Goal: Transaction & Acquisition: Purchase product/service

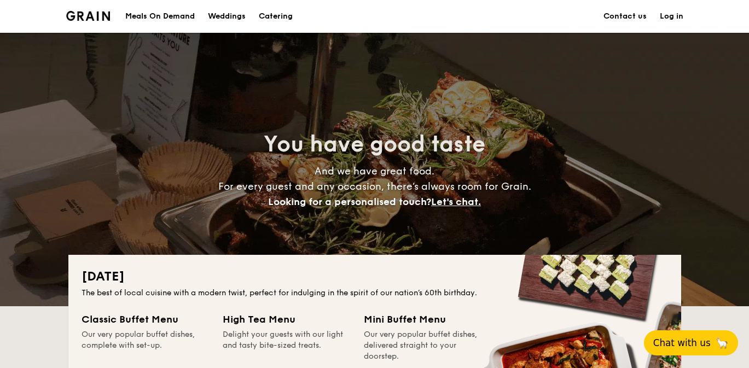
click at [665, 343] on span "Chat with us" at bounding box center [681, 342] width 57 height 11
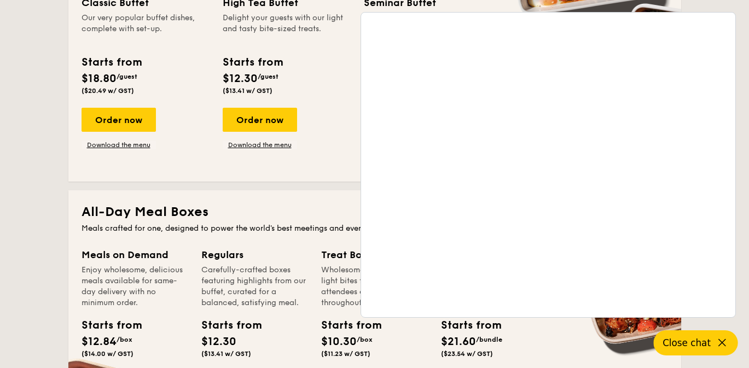
scroll to position [597, 0]
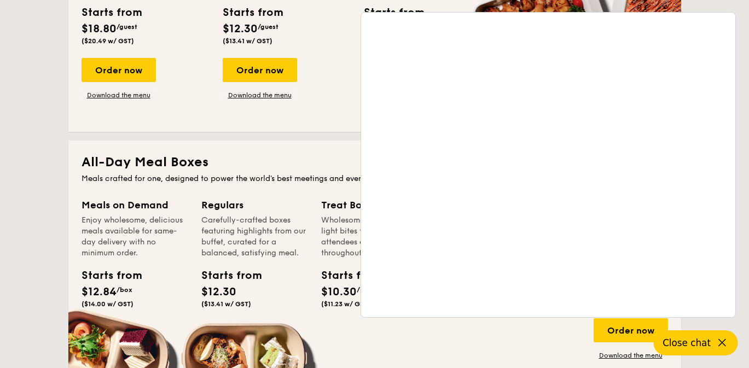
click at [110, 286] on span "$12.84" at bounding box center [99, 292] width 35 height 13
click at [109, 261] on div "Meals on Demand Enjoy wholesome, delicious meals available for same-day deliver…" at bounding box center [135, 254] width 107 height 115
click at [119, 232] on div "Enjoy wholesome, delicious meals available for same-day delivery with no minimu…" at bounding box center [135, 237] width 107 height 44
click at [126, 210] on div "Meals on Demand" at bounding box center [135, 204] width 107 height 15
click at [130, 206] on div "Meals on Demand" at bounding box center [135, 204] width 107 height 15
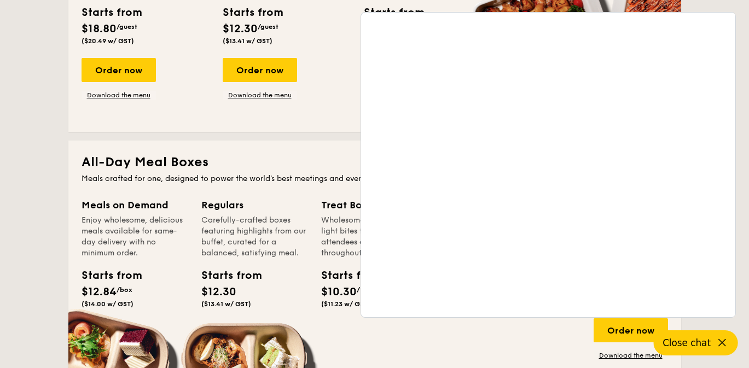
click at [718, 341] on icon at bounding box center [721, 342] width 13 height 13
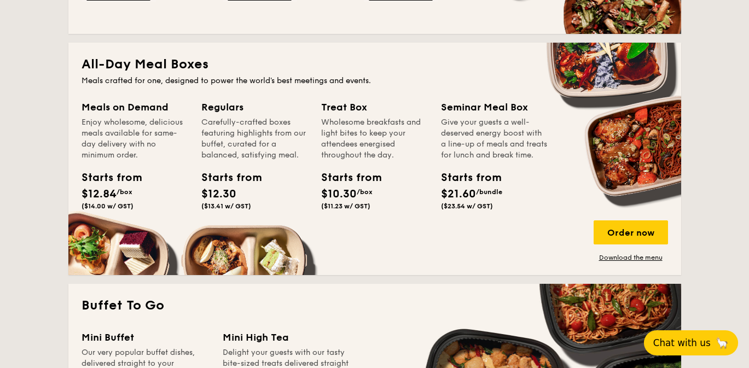
scroll to position [746, 0]
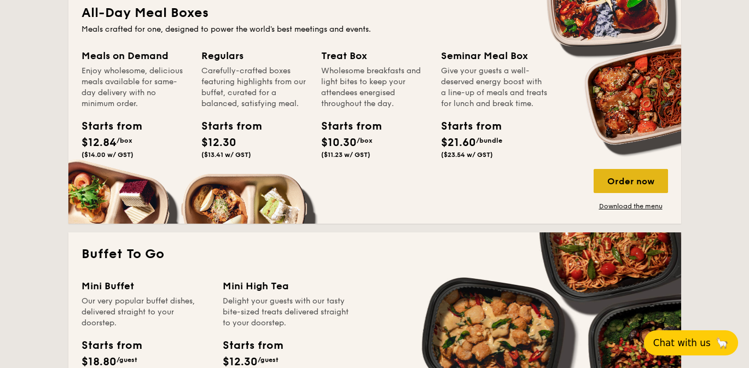
click at [618, 184] on div "Order now" at bounding box center [630, 181] width 74 height 24
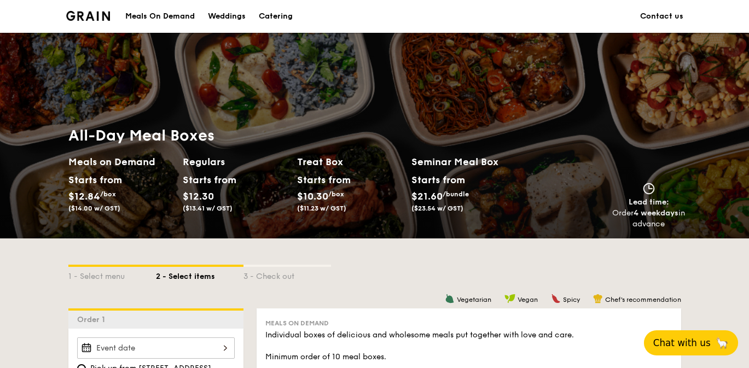
scroll to position [299, 0]
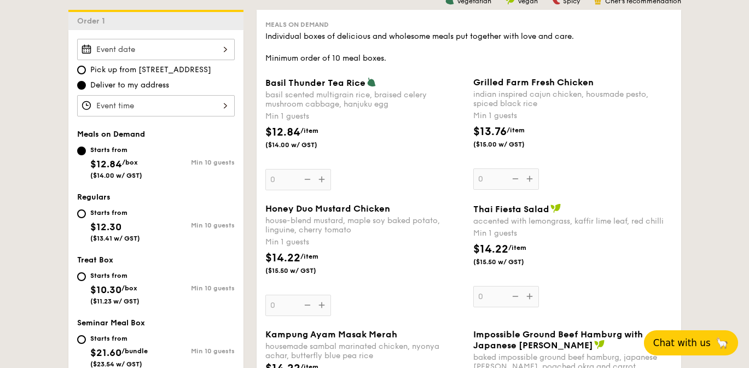
click at [721, 341] on span "🦙" at bounding box center [722, 342] width 14 height 13
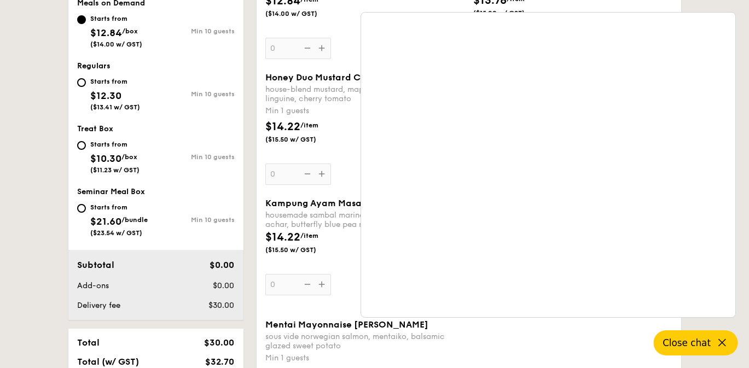
scroll to position [448, 0]
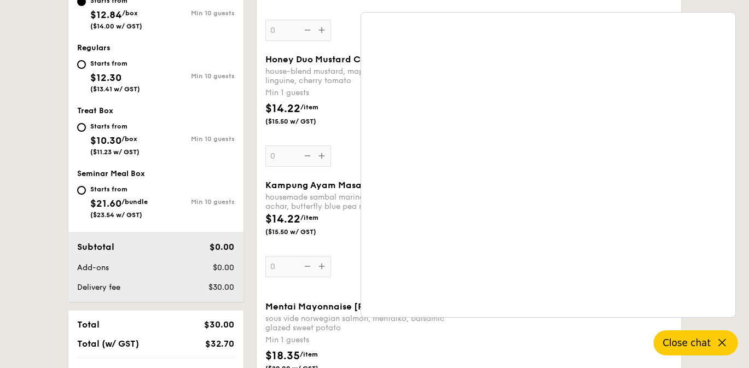
click at [689, 348] on span "Close chat" at bounding box center [686, 342] width 48 height 11
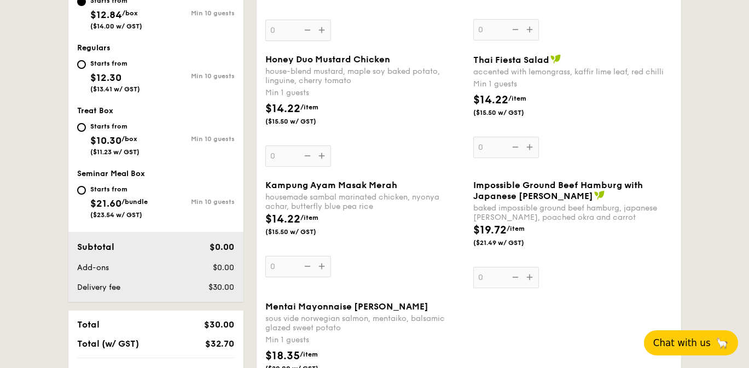
click at [324, 158] on div "Honey Duo Mustard Chicken house-blend mustard, maple soy baked potato, linguine…" at bounding box center [364, 110] width 199 height 113
click at [324, 158] on input "0" at bounding box center [298, 156] width 66 height 21
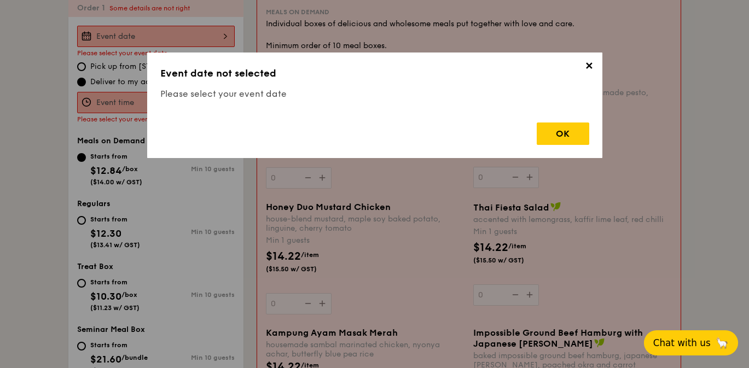
scroll to position [292, 0]
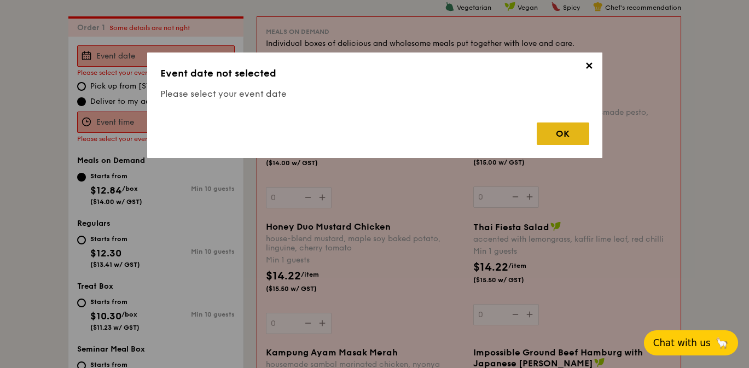
click at [560, 129] on div "OK" at bounding box center [563, 134] width 53 height 22
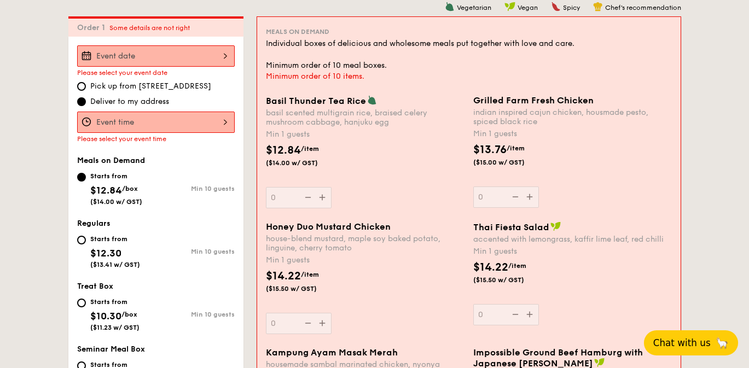
click at [108, 175] on div "Starts from" at bounding box center [116, 176] width 52 height 9
click at [86, 175] on input "Starts from $12.84 /box ($14.00 w/ GST) Min 10 guests" at bounding box center [81, 177] width 9 height 9
click at [110, 243] on div "Starts from $12.30 ($13.41 w/ GST)" at bounding box center [115, 250] width 50 height 36
click at [86, 243] on input "Starts from $12.30 ($13.41 w/ GST) Min 10 guests" at bounding box center [81, 240] width 9 height 9
radio input "true"
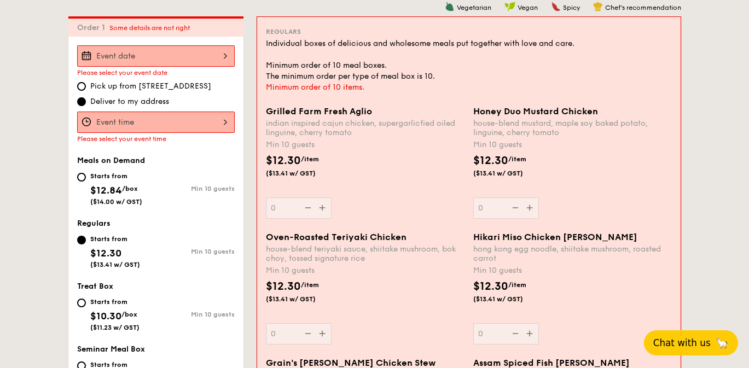
click at [112, 158] on span "Meals on Demand" at bounding box center [111, 160] width 68 height 9
click at [81, 178] on input "Starts from $12.84 /box ($14.00 w/ GST) Min 10 guests" at bounding box center [81, 177] width 9 height 9
radio input "true"
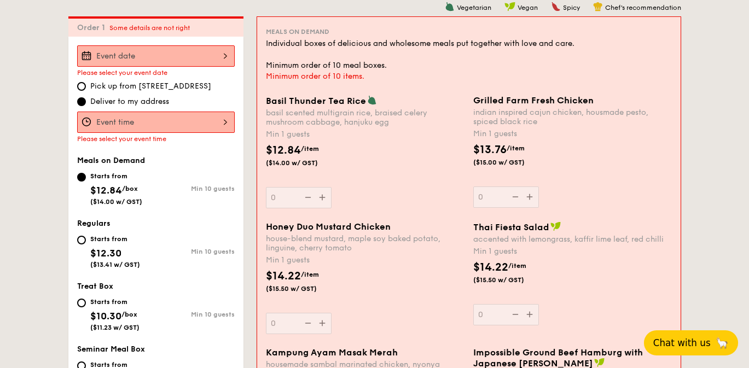
click at [321, 196] on div "Basil Thunder Tea [PERSON_NAME] scented multigrain rice, braised celery mushroo…" at bounding box center [365, 151] width 199 height 113
click at [321, 196] on input "0" at bounding box center [299, 197] width 66 height 21
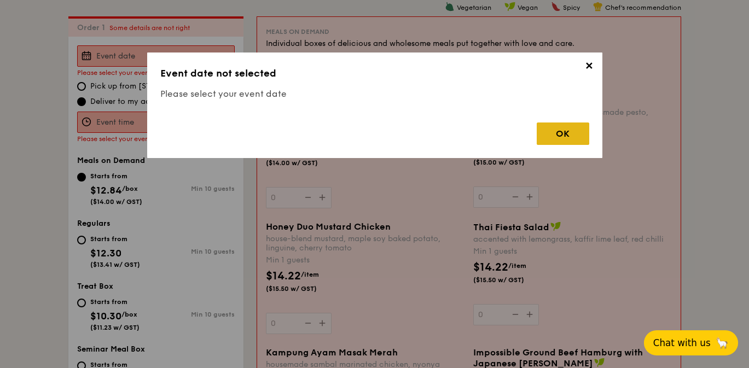
click at [563, 129] on div "OK" at bounding box center [563, 134] width 53 height 22
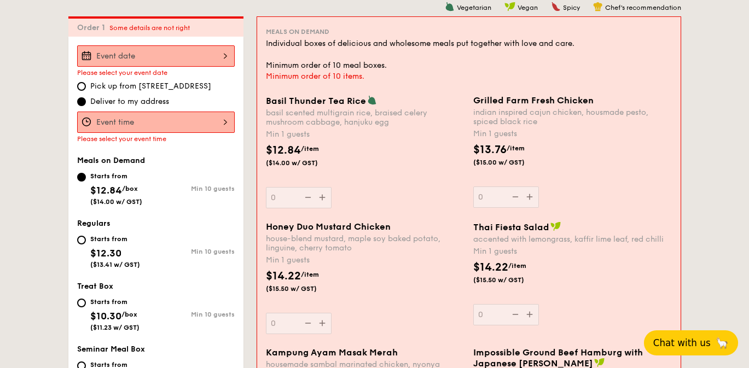
click at [215, 57] on input "Basil Thunder Tea [PERSON_NAME] scented multigrain rice, braised celery mushroo…" at bounding box center [156, 55] width 158 height 21
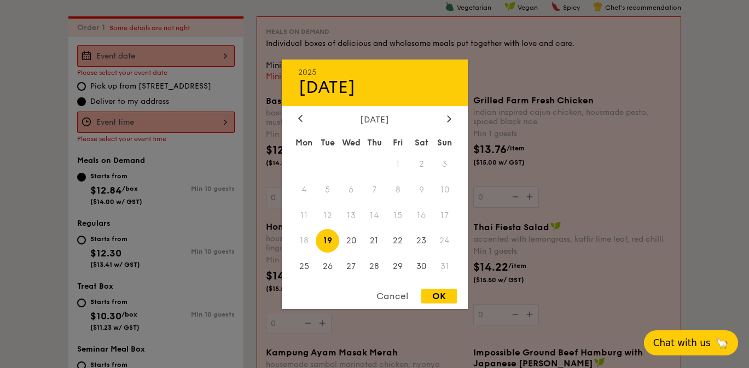
click at [327, 239] on span "19" at bounding box center [328, 241] width 24 height 24
click at [442, 298] on div "OK" at bounding box center [439, 296] width 36 height 15
type input "[DATE]"
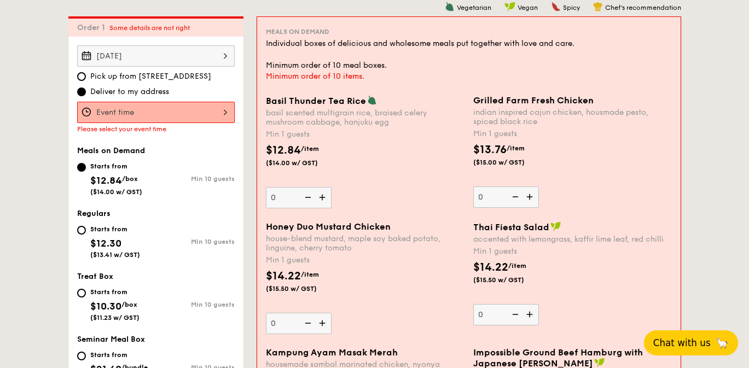
click at [321, 197] on img at bounding box center [323, 197] width 16 height 21
click at [321, 197] on input "0" at bounding box center [299, 197] width 66 height 21
click at [322, 197] on img at bounding box center [323, 197] width 16 height 21
click at [322, 197] on input "1" at bounding box center [299, 197] width 66 height 21
click at [319, 199] on img at bounding box center [323, 197] width 16 height 21
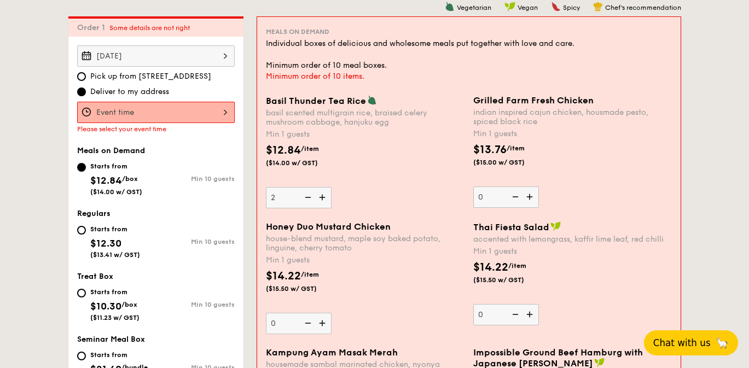
click at [319, 199] on input "2" at bounding box center [299, 197] width 66 height 21
type input "3"
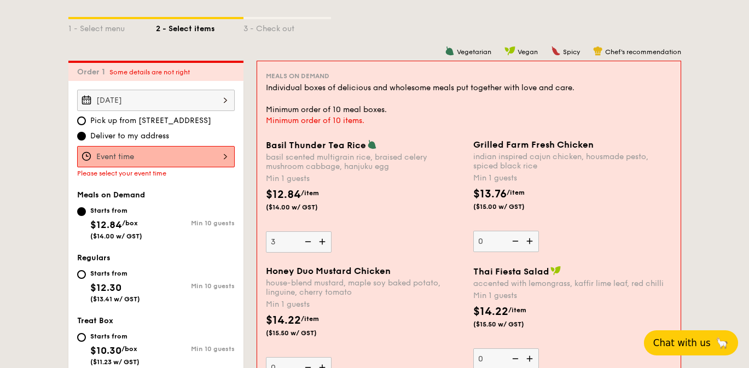
scroll to position [242, 0]
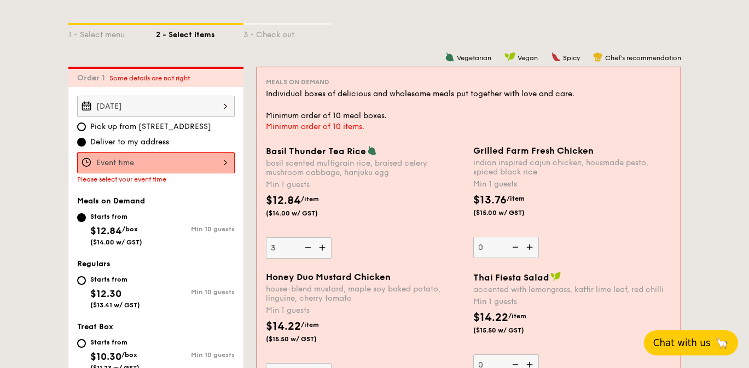
click at [673, 341] on span "Chat with us" at bounding box center [681, 342] width 57 height 11
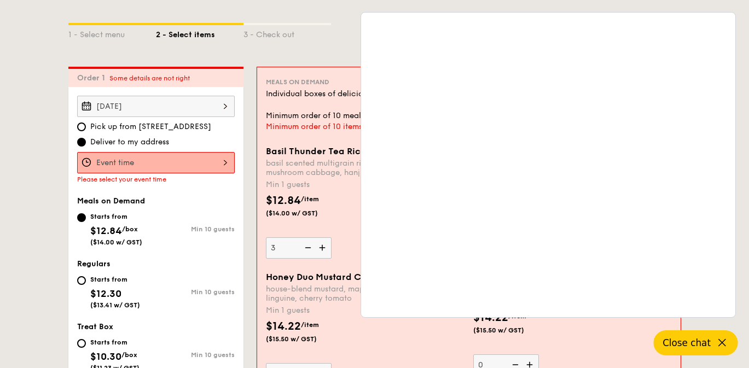
click at [371, 332] on div "$14.22 /item ($15.50 w/ GST)" at bounding box center [364, 337] width 207 height 38
click at [331, 363] on input "0" at bounding box center [299, 373] width 66 height 21
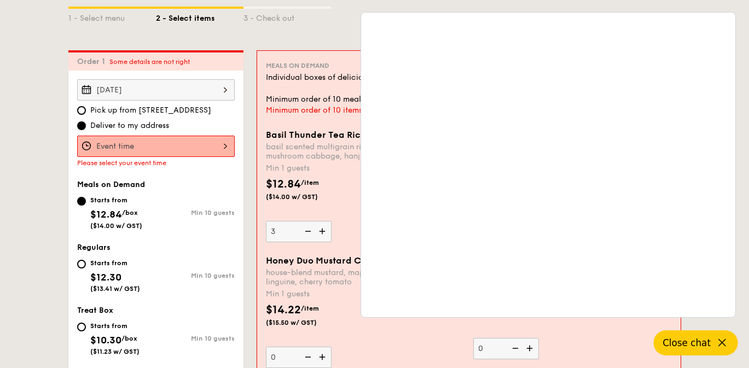
click at [330, 185] on div "$12.84 /item ($14.00 w/ GST)" at bounding box center [302, 188] width 83 height 25
click at [330, 221] on input "3" at bounding box center [299, 231] width 66 height 21
click at [723, 342] on icon at bounding box center [721, 342] width 13 height 13
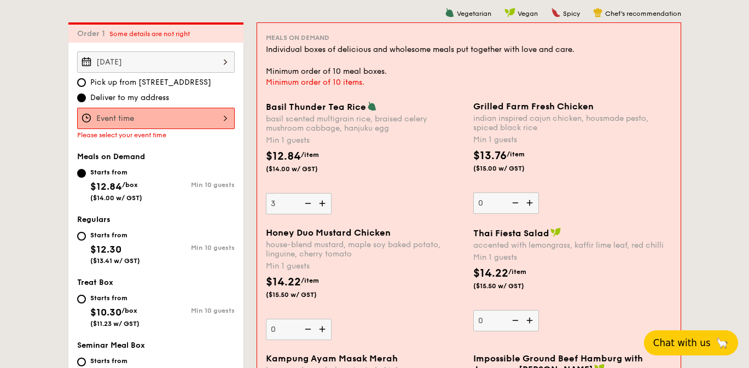
scroll to position [308, 0]
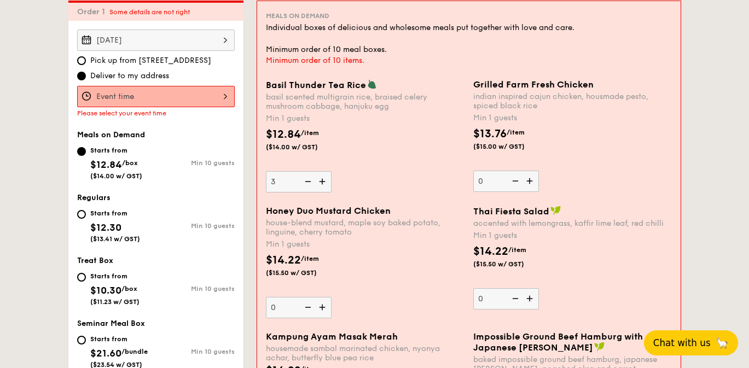
click at [530, 298] on img at bounding box center [530, 298] width 16 height 21
click at [530, 298] on input "0" at bounding box center [506, 298] width 66 height 21
type input "1"
click at [305, 182] on img at bounding box center [307, 181] width 16 height 21
click at [305, 182] on input "3" at bounding box center [299, 181] width 66 height 21
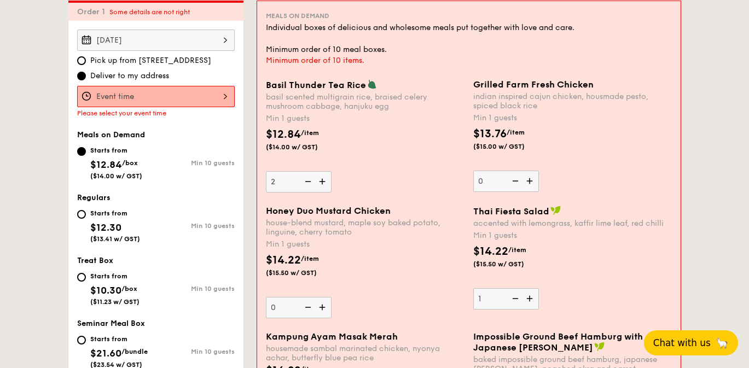
click at [307, 180] on img at bounding box center [307, 181] width 16 height 21
click at [307, 180] on input "2" at bounding box center [299, 181] width 66 height 21
click at [321, 182] on img at bounding box center [323, 181] width 16 height 21
click at [321, 182] on input "1" at bounding box center [299, 181] width 66 height 21
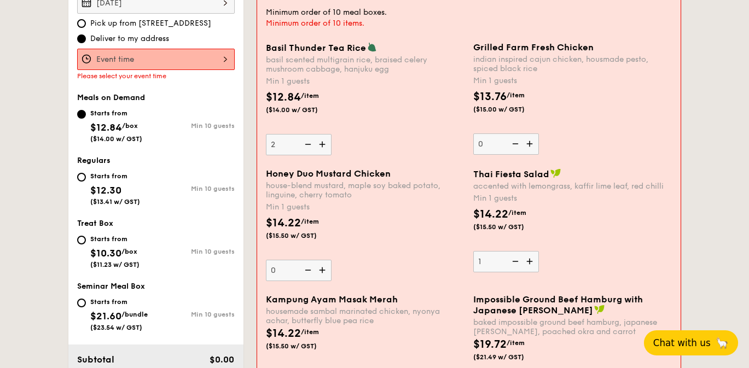
scroll to position [358, 0]
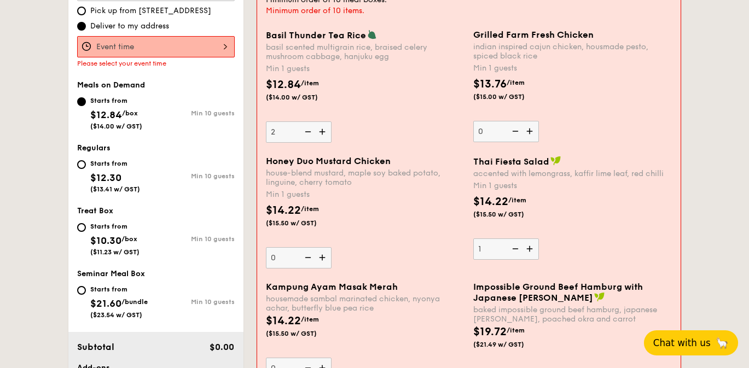
click at [323, 133] on img at bounding box center [323, 131] width 16 height 21
click at [323, 133] on input "2" at bounding box center [299, 131] width 66 height 21
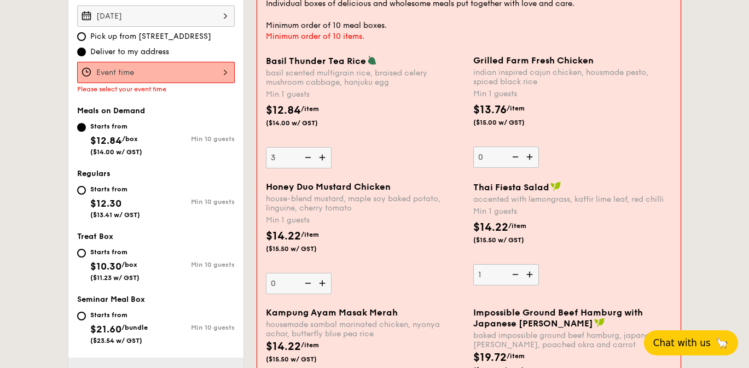
scroll to position [308, 0]
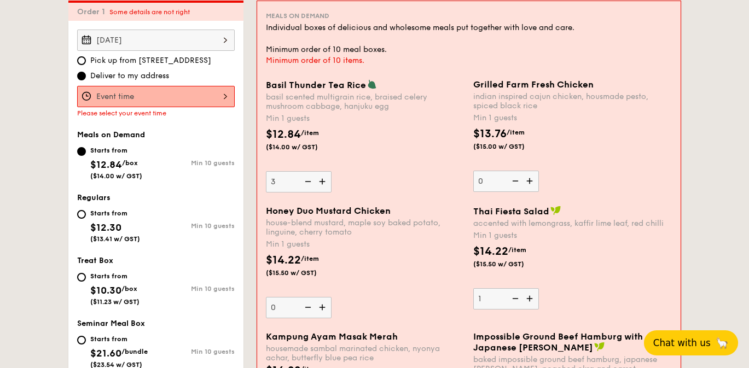
click at [307, 177] on img at bounding box center [307, 181] width 16 height 21
click at [307, 177] on input "3" at bounding box center [299, 181] width 66 height 21
click at [307, 181] on img at bounding box center [307, 181] width 16 height 21
click at [307, 181] on input "2" at bounding box center [299, 181] width 66 height 21
click at [319, 182] on img at bounding box center [323, 181] width 16 height 21
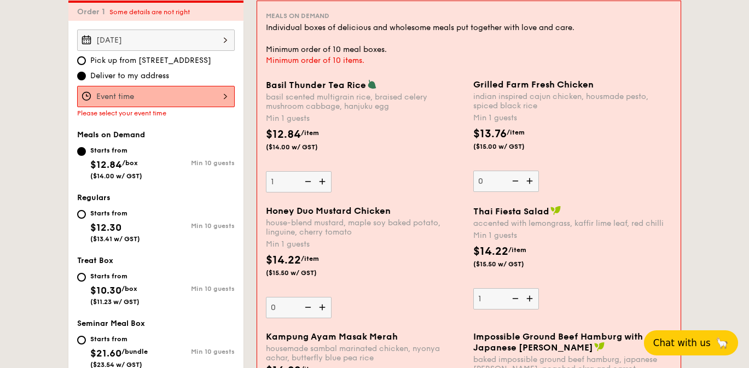
click at [319, 182] on input "1" at bounding box center [299, 181] width 66 height 21
click at [309, 178] on img at bounding box center [307, 181] width 16 height 21
click at [309, 178] on input "2" at bounding box center [299, 181] width 66 height 21
type input "1"
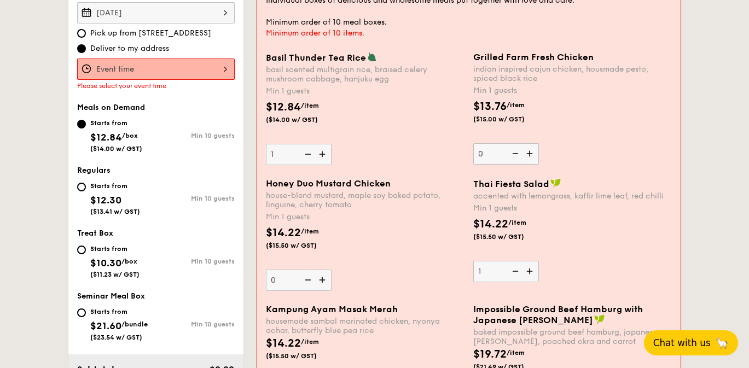
scroll to position [358, 0]
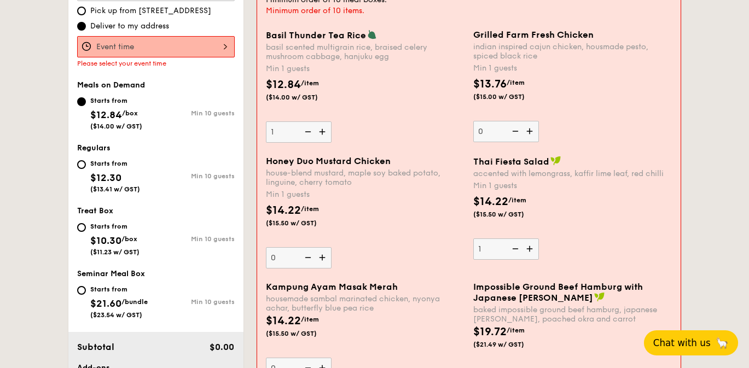
click at [323, 257] on img at bounding box center [323, 257] width 16 height 21
click at [323, 257] on input "0" at bounding box center [299, 257] width 66 height 21
click at [323, 257] on img at bounding box center [323, 257] width 16 height 21
click at [323, 257] on input "1" at bounding box center [299, 257] width 66 height 21
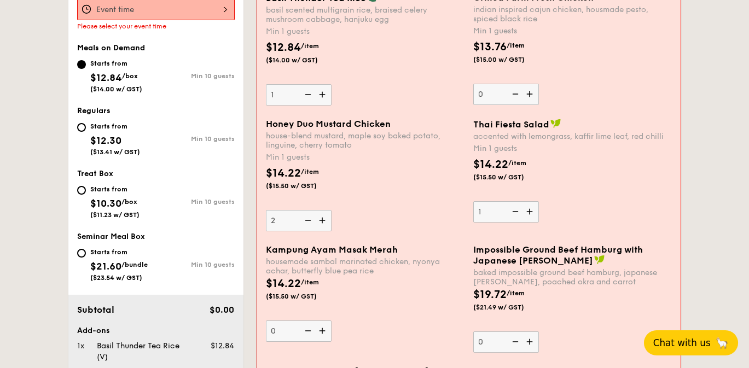
scroll to position [408, 0]
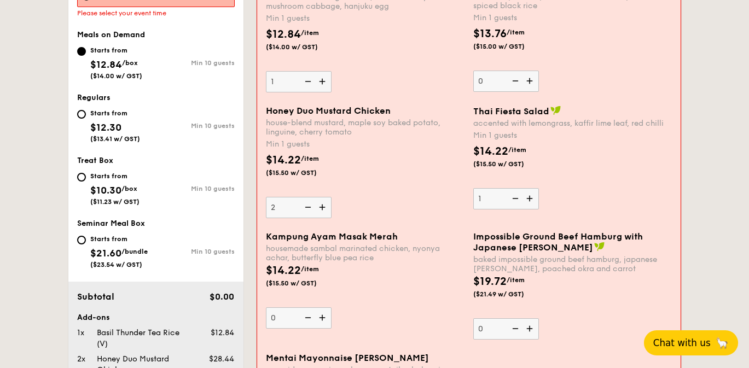
click at [321, 207] on img at bounding box center [323, 207] width 16 height 21
click at [321, 207] on input "2" at bounding box center [299, 207] width 66 height 21
click at [322, 207] on img at bounding box center [323, 207] width 16 height 21
click at [322, 207] on input "3" at bounding box center [299, 207] width 66 height 21
click at [322, 207] on img at bounding box center [323, 207] width 16 height 21
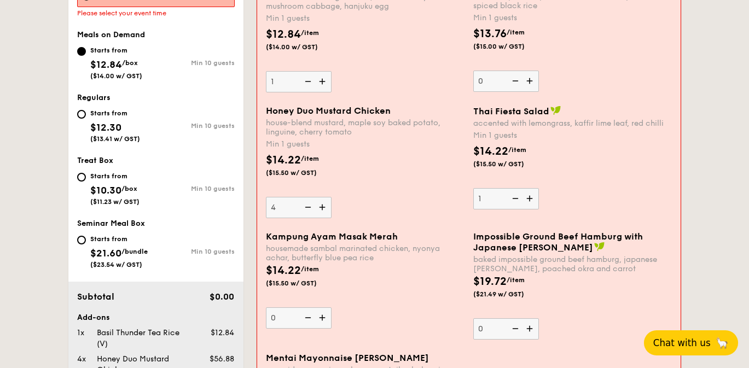
click at [322, 207] on input "4" at bounding box center [299, 207] width 66 height 21
type input "5"
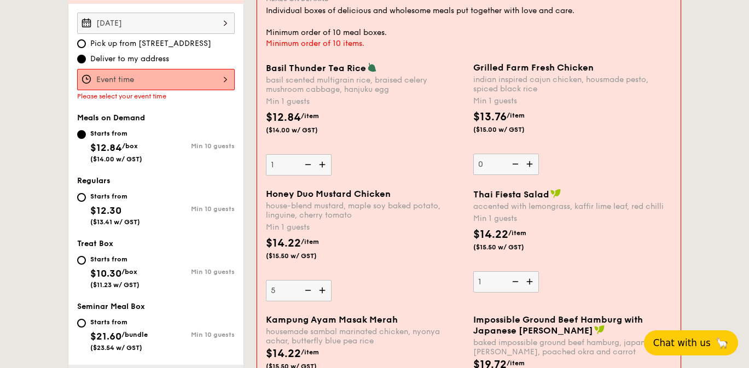
scroll to position [308, 0]
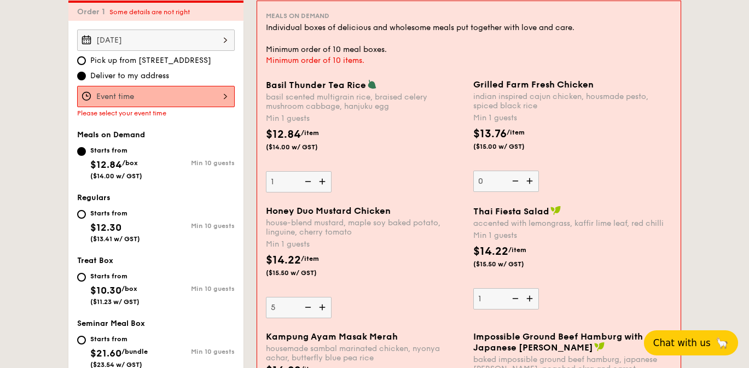
click at [530, 182] on img at bounding box center [530, 181] width 16 height 21
click at [530, 182] on input "0" at bounding box center [506, 181] width 66 height 21
click at [530, 182] on img at bounding box center [530, 181] width 16 height 21
click at [530, 182] on input "1" at bounding box center [506, 181] width 66 height 21
click at [530, 182] on img at bounding box center [530, 181] width 16 height 21
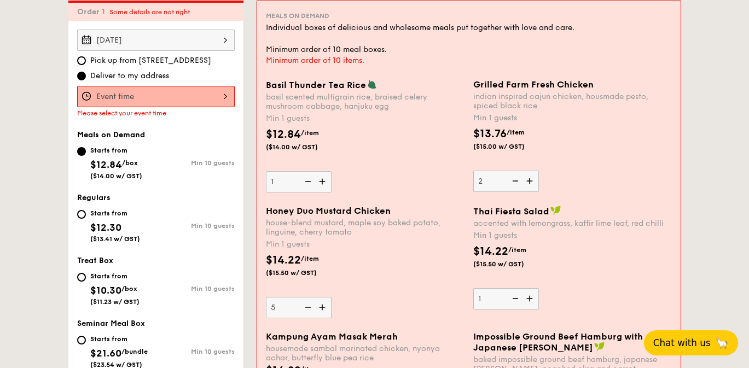
click at [530, 182] on input "2" at bounding box center [506, 181] width 66 height 21
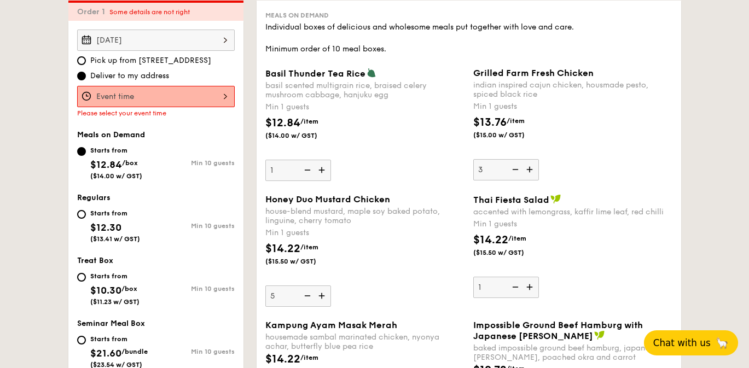
click at [531, 172] on img at bounding box center [530, 169] width 16 height 21
click at [531, 172] on input "3" at bounding box center [506, 169] width 66 height 21
type input "4"
click at [216, 100] on input "Basil Thunder Tea [PERSON_NAME] scented multigrain rice, braised celery mushroo…" at bounding box center [156, 96] width 158 height 21
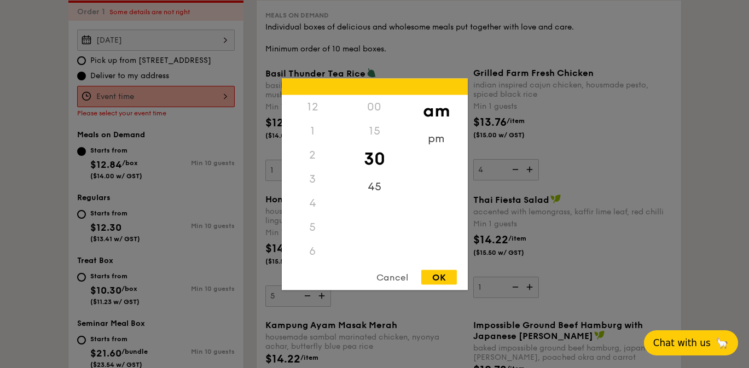
scroll to position [120, 0]
click at [311, 258] on div "11" at bounding box center [313, 263] width 62 height 32
click at [367, 185] on div "45" at bounding box center [375, 190] width 62 height 32
click at [440, 276] on div "OK" at bounding box center [439, 277] width 36 height 15
type input "11:45AM"
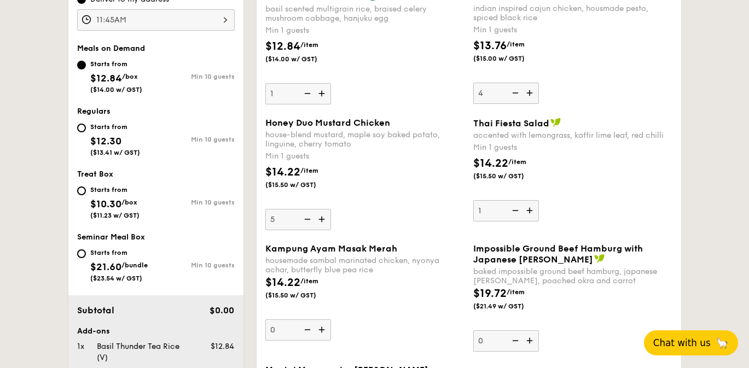
scroll to position [408, 0]
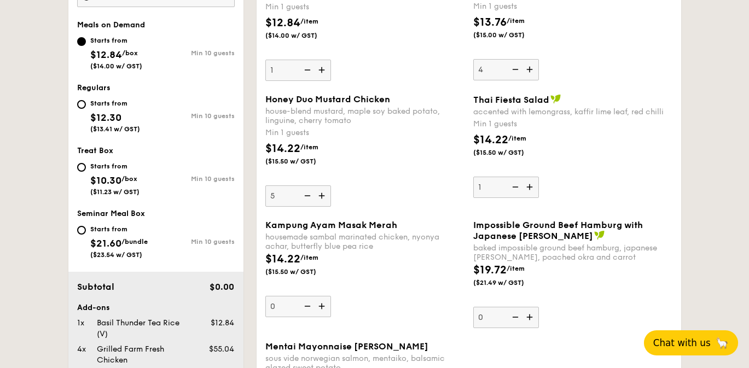
click at [323, 304] on img at bounding box center [323, 306] width 16 height 21
click at [323, 304] on input "0" at bounding box center [298, 306] width 66 height 21
click at [327, 307] on img at bounding box center [323, 306] width 16 height 21
click at [327, 307] on input "1" at bounding box center [298, 306] width 66 height 21
click at [327, 307] on img at bounding box center [323, 306] width 16 height 21
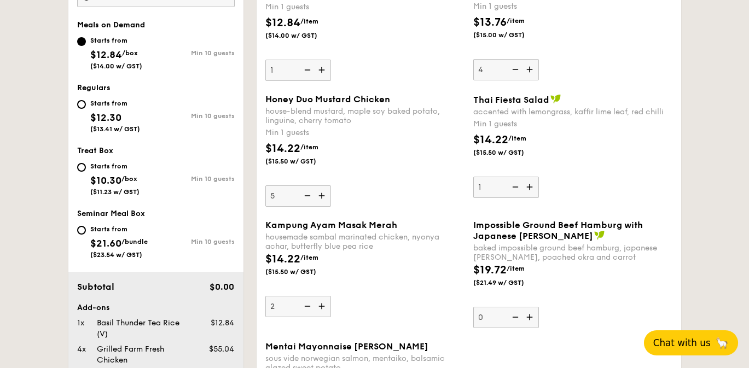
click at [327, 307] on input "2" at bounding box center [298, 306] width 66 height 21
type input "3"
click at [302, 193] on img at bounding box center [306, 195] width 16 height 21
click at [302, 193] on input "5" at bounding box center [298, 195] width 66 height 21
click at [307, 196] on img at bounding box center [306, 195] width 16 height 21
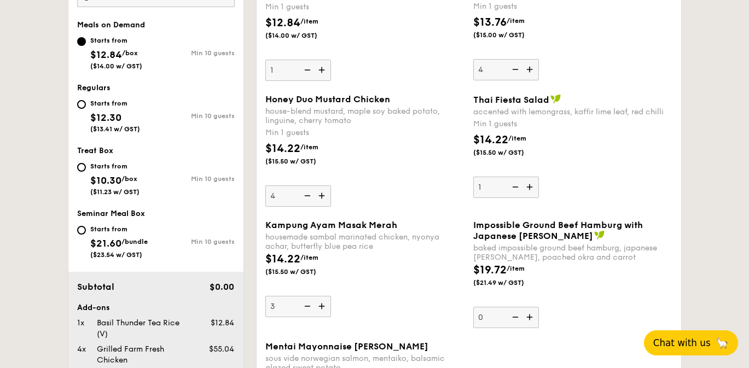
click at [307, 196] on input "4" at bounding box center [298, 195] width 66 height 21
type input "3"
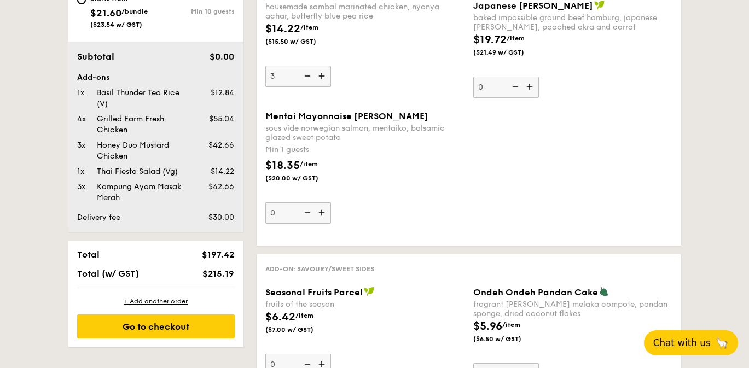
scroll to position [608, 0]
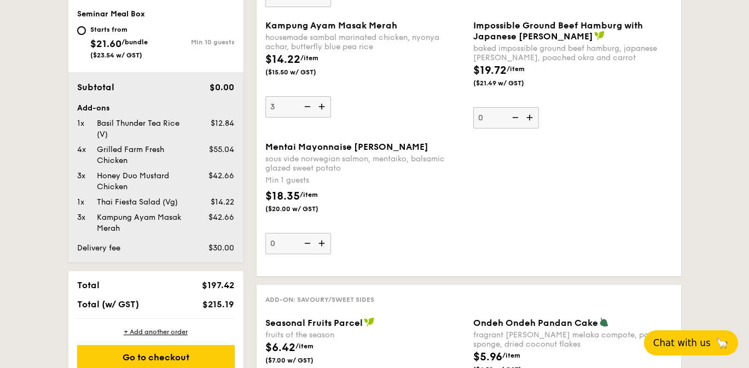
drag, startPoint x: 234, startPoint y: 247, endPoint x: 213, endPoint y: 248, distance: 20.8
click at [213, 247] on span "$30.00" at bounding box center [221, 247] width 26 height 9
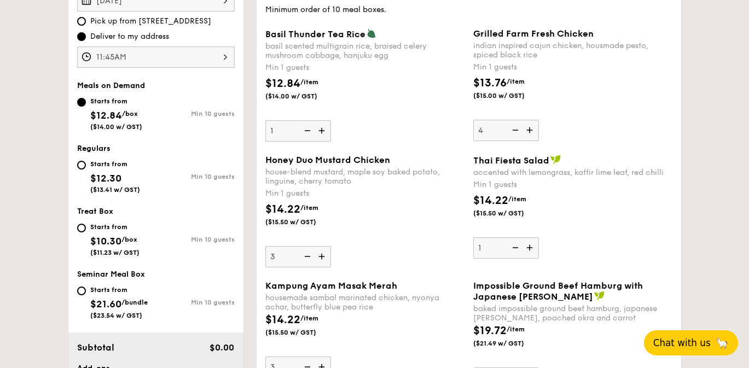
scroll to position [408, 0]
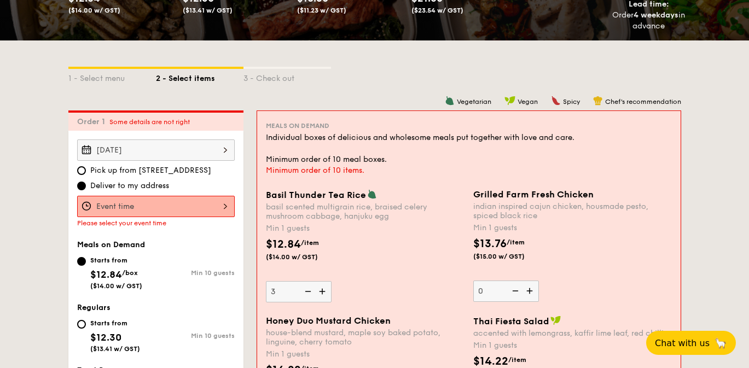
scroll to position [200, 0]
